Goal: Task Accomplishment & Management: Complete application form

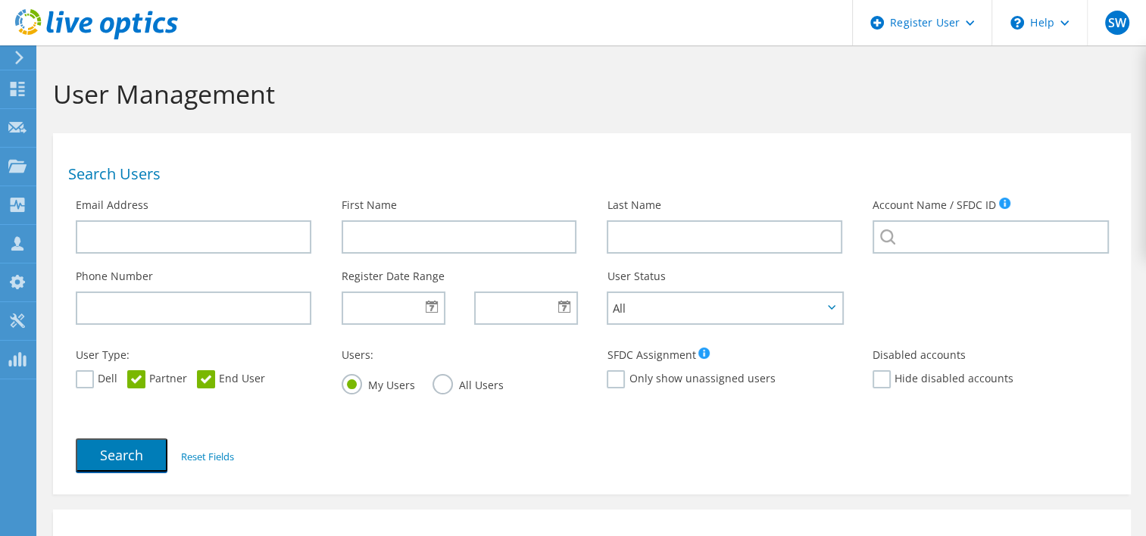
click at [20, 55] on use at bounding box center [19, 58] width 8 height 14
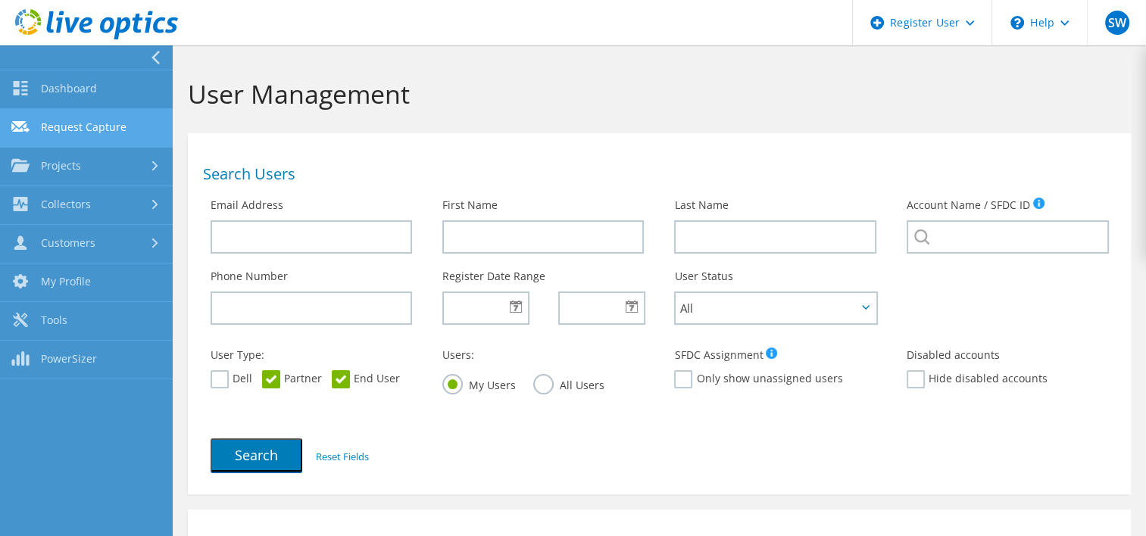
click at [94, 126] on link "Request Capture" at bounding box center [86, 128] width 173 height 39
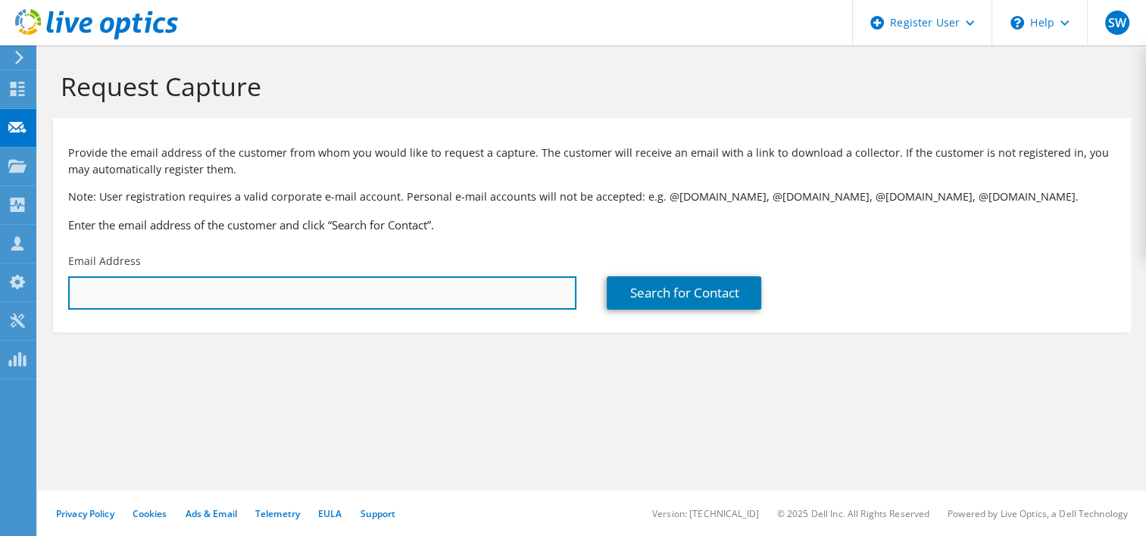
click at [182, 297] on input "text" at bounding box center [322, 292] width 508 height 33
click at [145, 300] on input "adel" at bounding box center [322, 292] width 508 height 33
paste input ".[PERSON_NAME][EMAIL_ADDRESS][DOMAIN_NAME]"
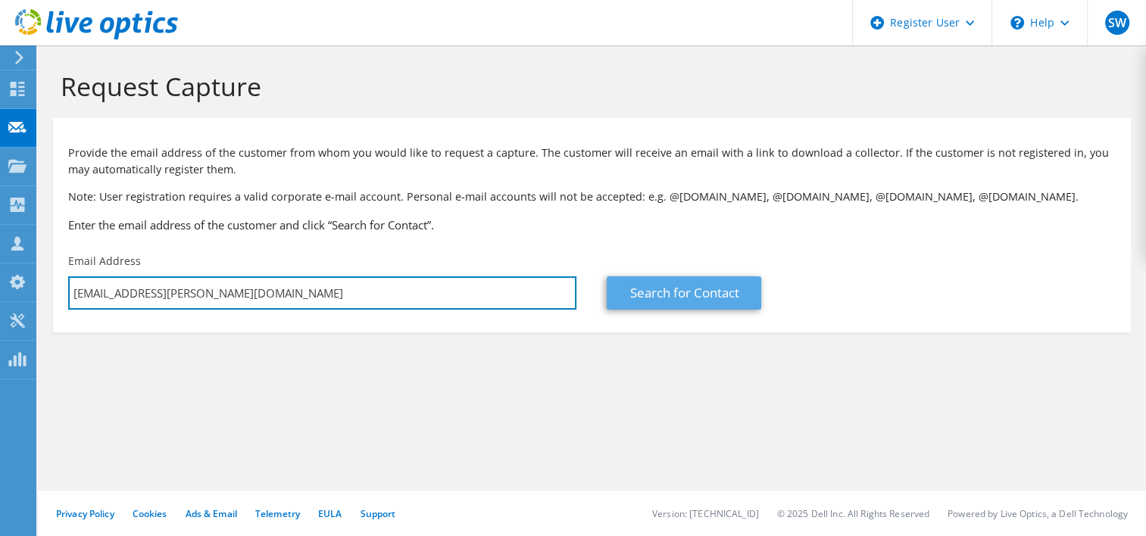
type input "[EMAIL_ADDRESS][PERSON_NAME][DOMAIN_NAME]"
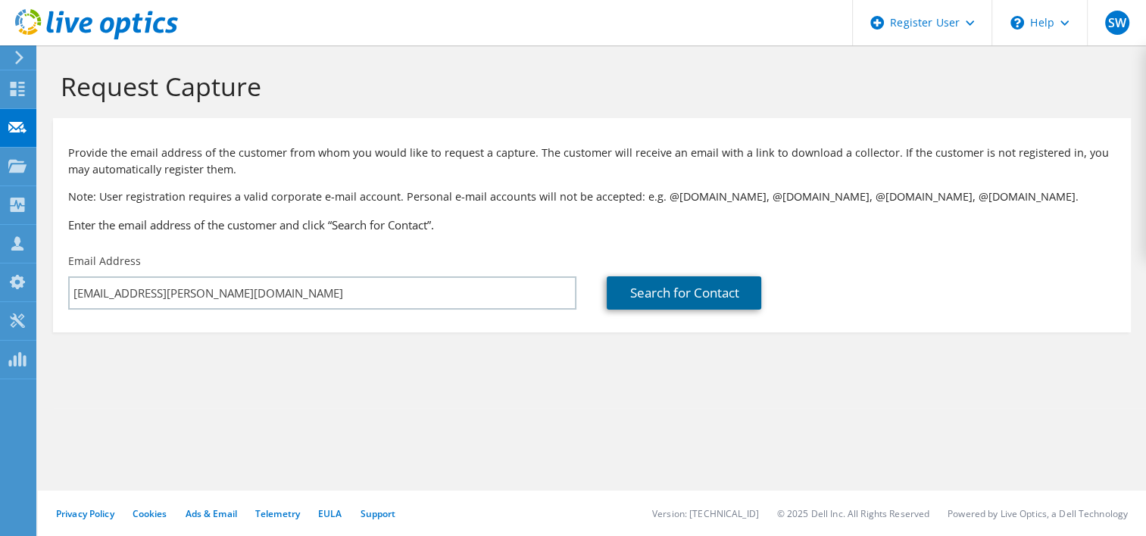
click at [646, 287] on link "Search for Contact" at bounding box center [684, 292] width 154 height 33
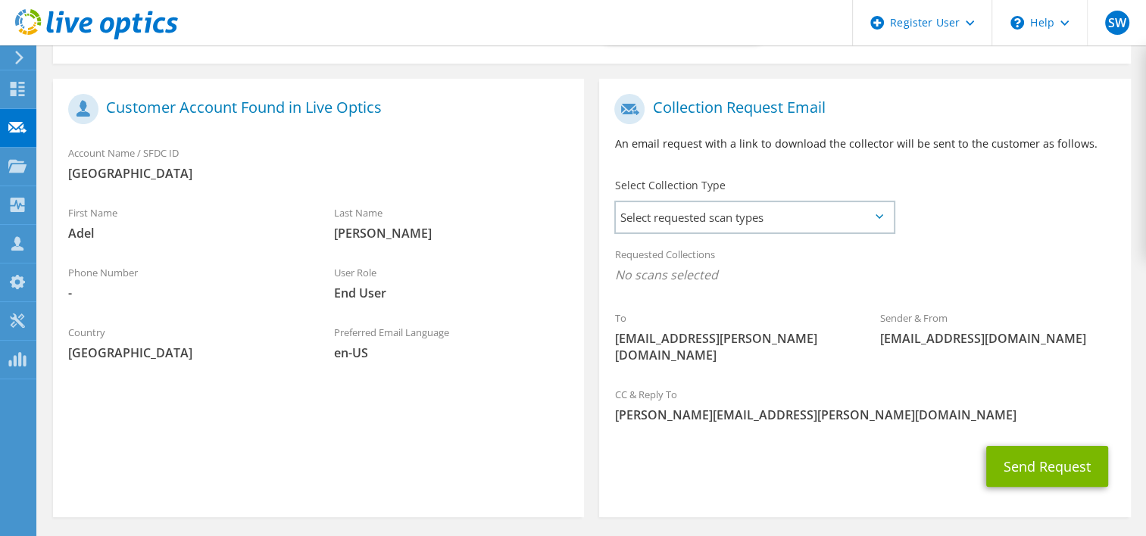
scroll to position [271, 0]
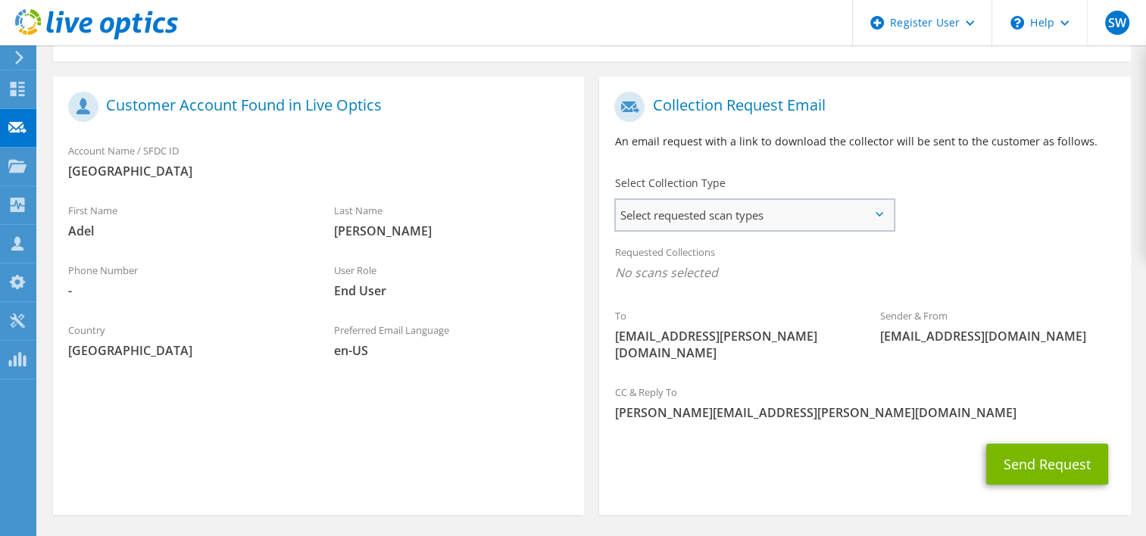
click at [822, 210] on span "Select requested scan types" at bounding box center [754, 215] width 276 height 30
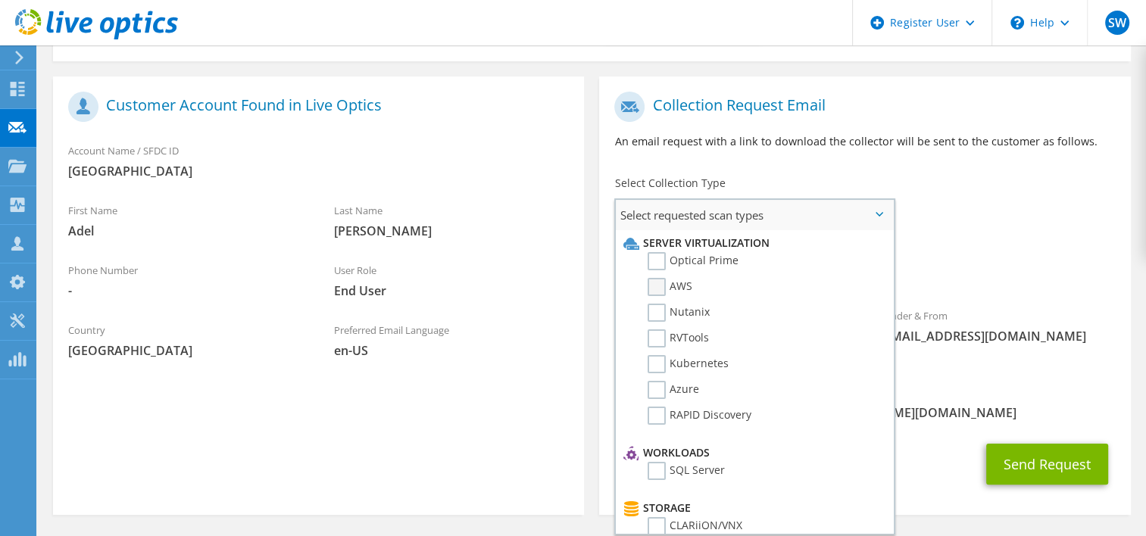
click at [649, 286] on label "AWS" at bounding box center [669, 287] width 45 height 18
click at [0, 0] on input "AWS" at bounding box center [0, 0] width 0 height 0
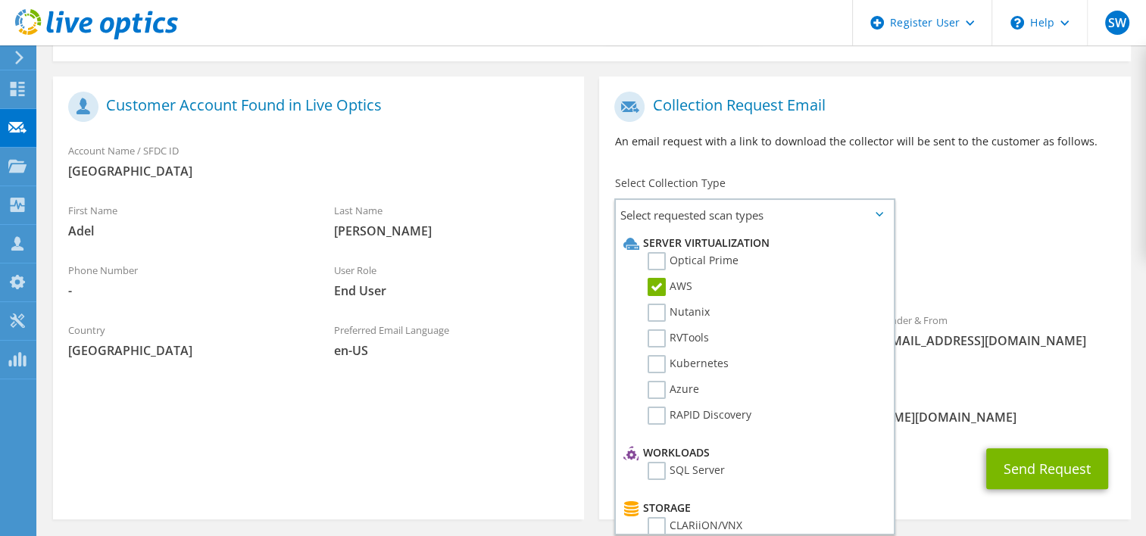
click at [1009, 248] on div "Requested Collections No scans selected AWS" at bounding box center [864, 266] width 531 height 61
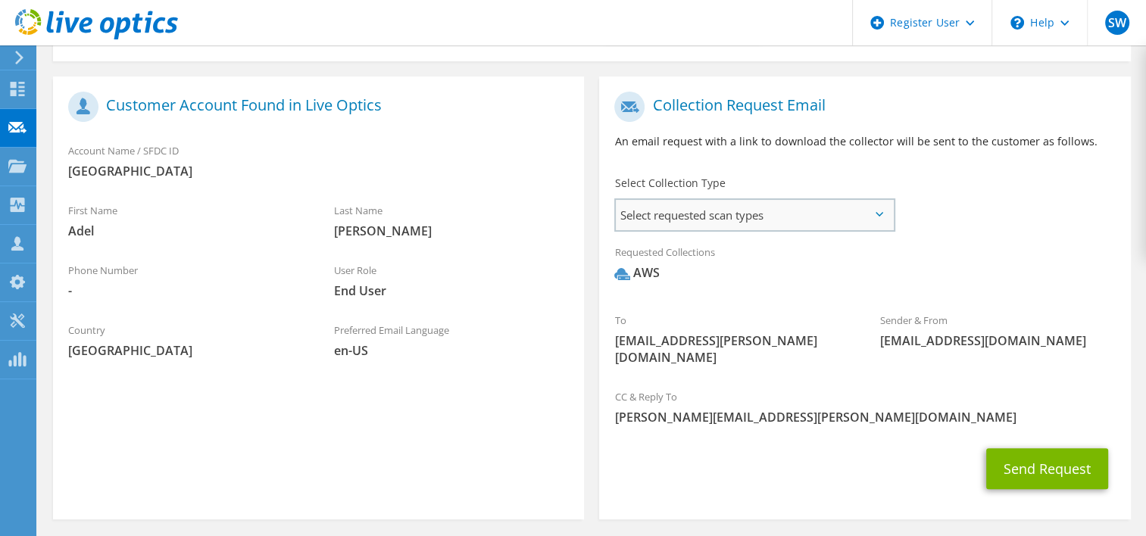
click at [867, 221] on span "Select requested scan types" at bounding box center [754, 215] width 276 height 30
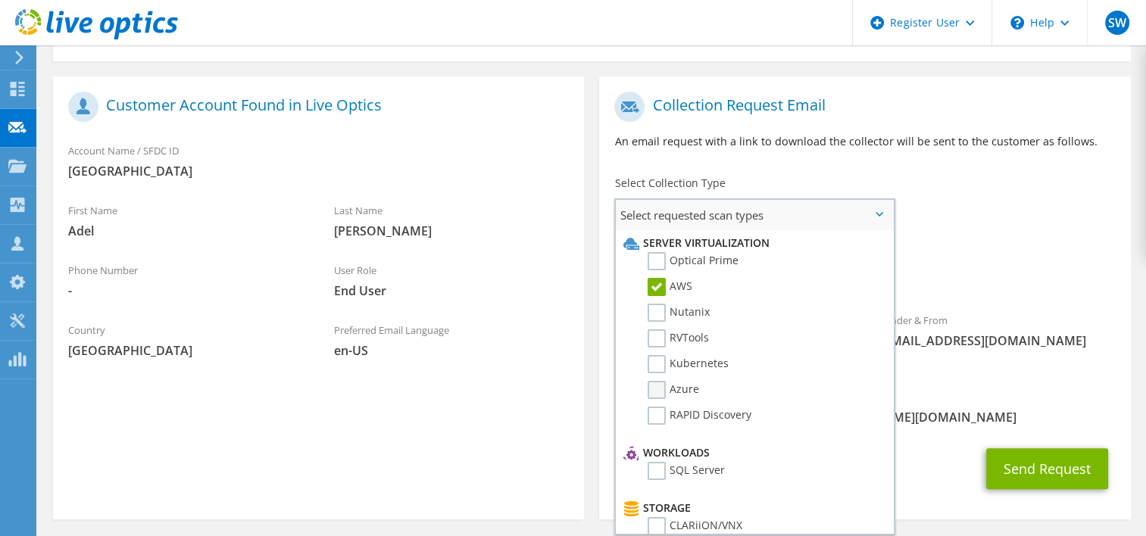
click at [661, 388] on label "Azure" at bounding box center [672, 390] width 51 height 18
click at [0, 0] on input "Azure" at bounding box center [0, 0] width 0 height 0
click at [980, 223] on div "To [EMAIL_ADDRESS][PERSON_NAME][DOMAIN_NAME] Sender & From [EMAIL_ADDRESS][DOMA…" at bounding box center [864, 232] width 531 height 297
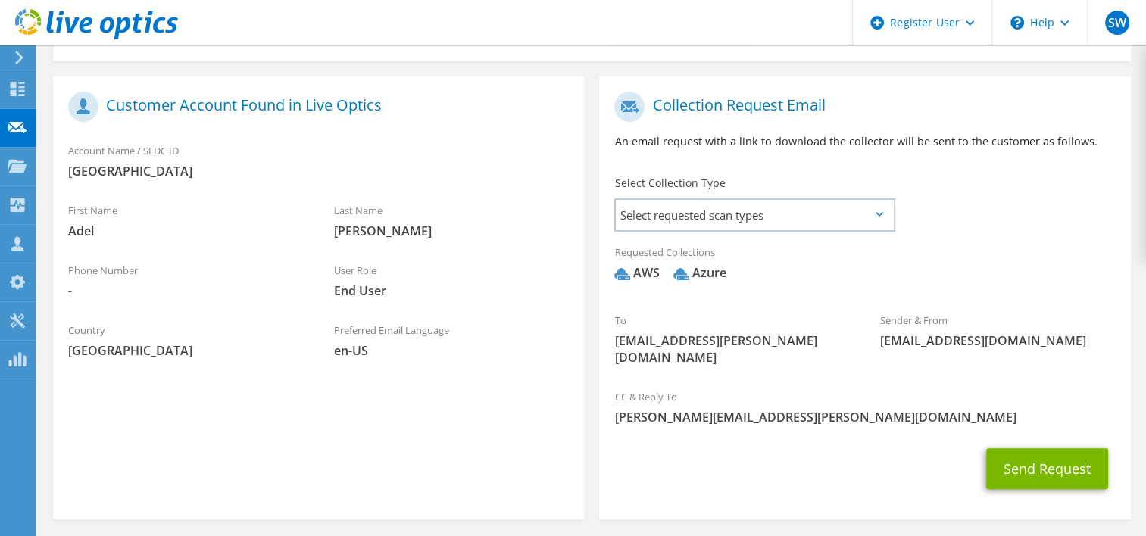
scroll to position [314, 0]
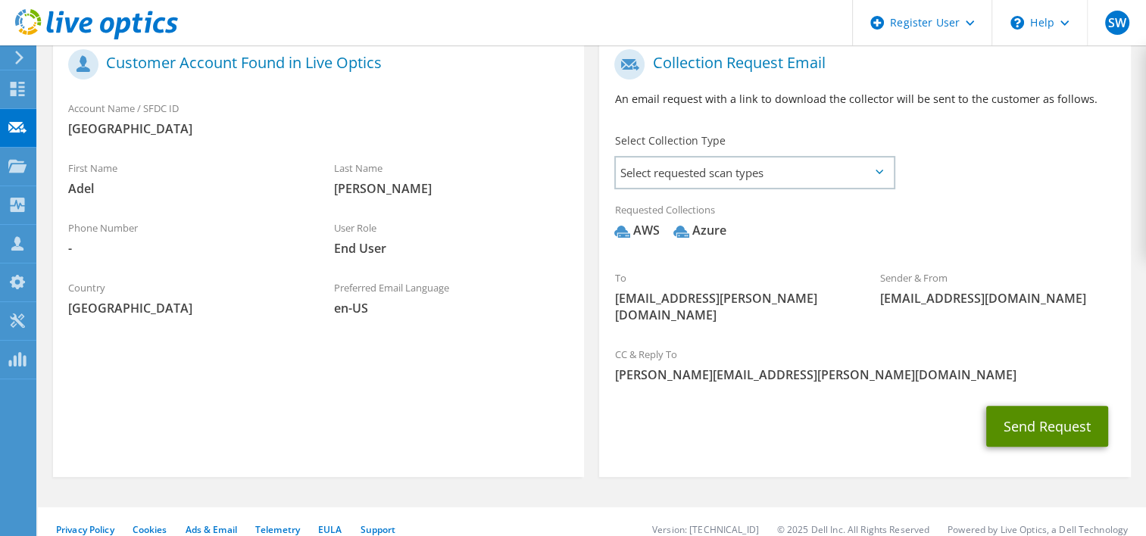
click at [1063, 428] on button "Send Request" at bounding box center [1047, 426] width 122 height 41
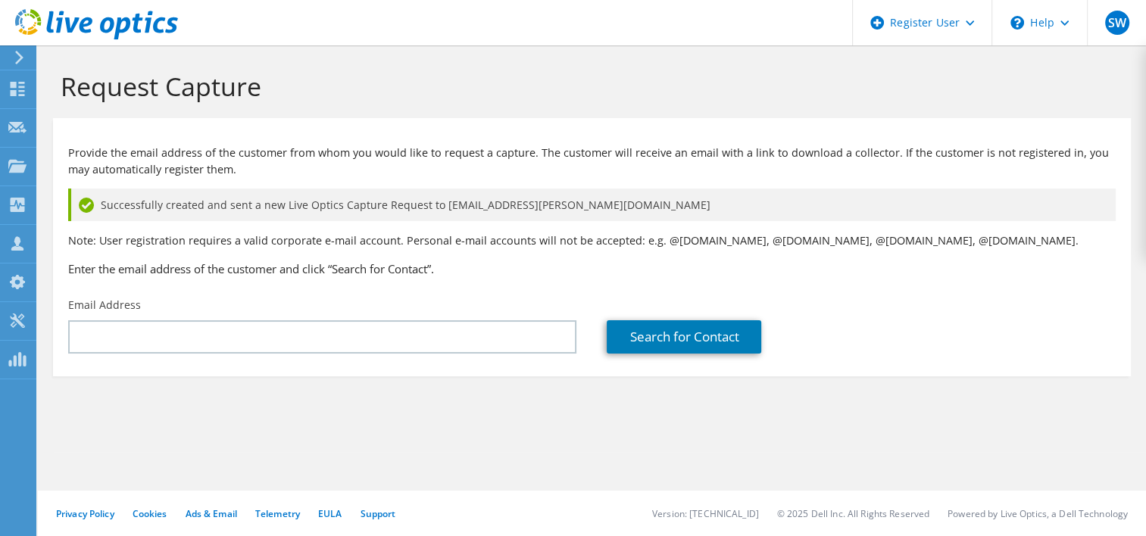
click at [23, 64] on icon at bounding box center [19, 58] width 11 height 14
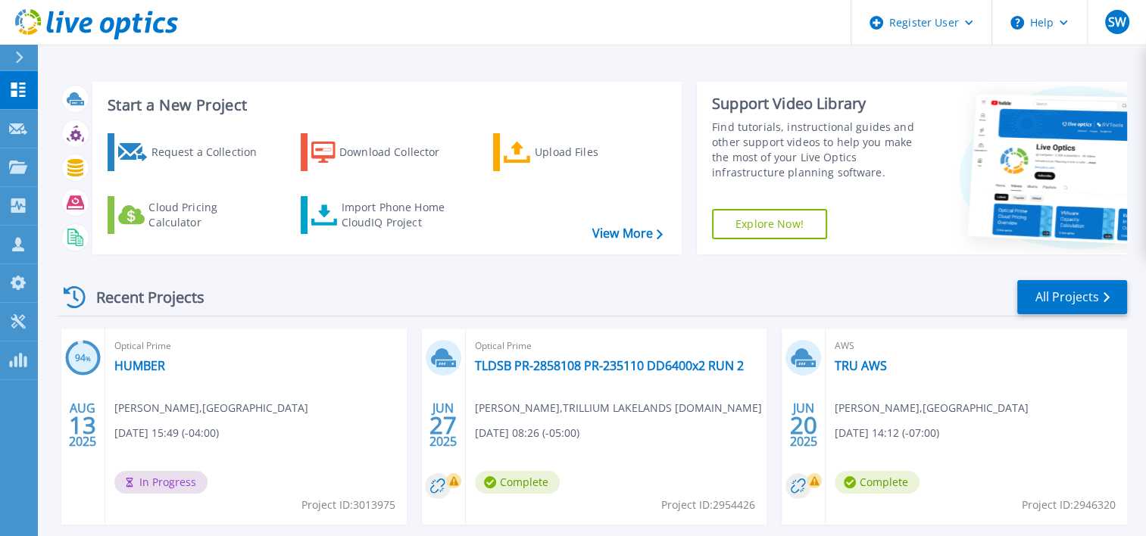
click at [19, 58] on icon at bounding box center [19, 57] width 8 height 12
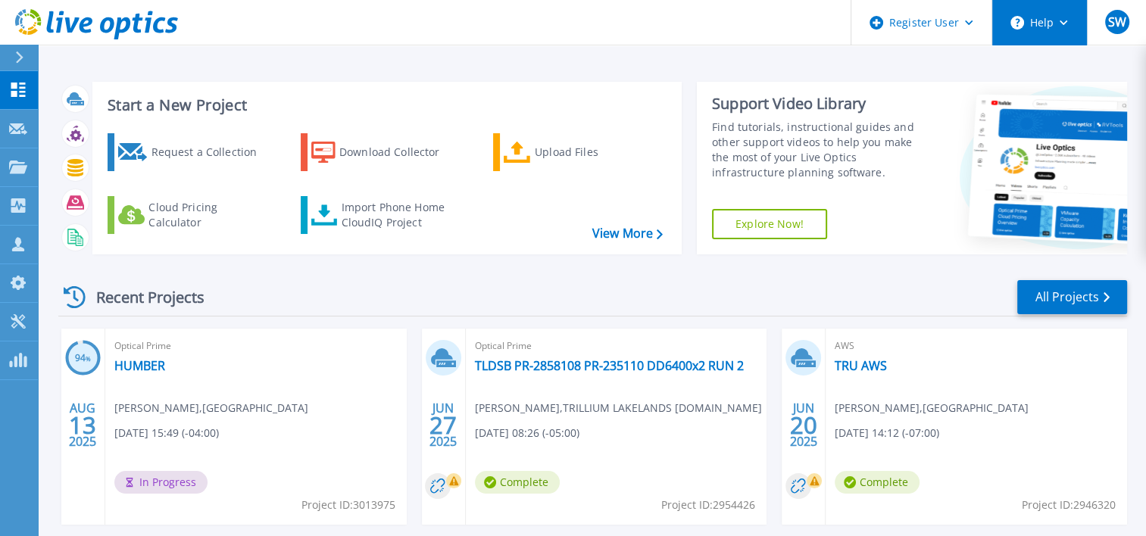
click at [1066, 20] on icon at bounding box center [1063, 22] width 8 height 5
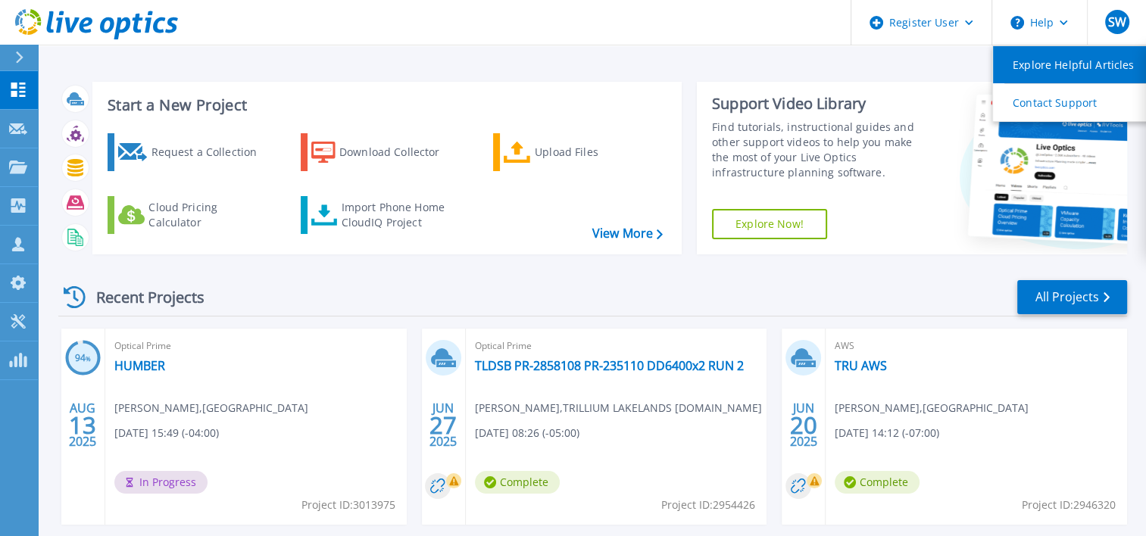
click at [1056, 61] on link "Explore Helpful Articles" at bounding box center [1077, 64] width 169 height 37
